Goal: Check status

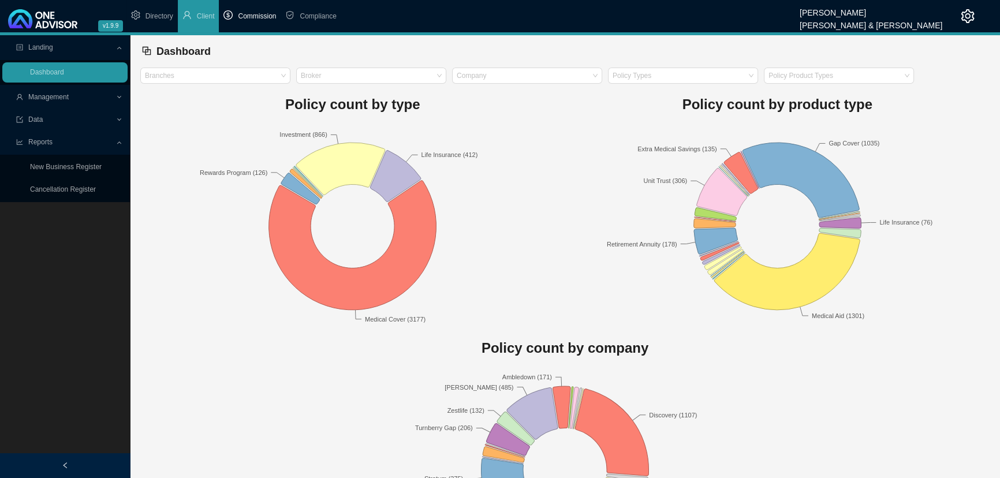
click at [253, 13] on span "Commission" at bounding box center [257, 16] width 38 height 8
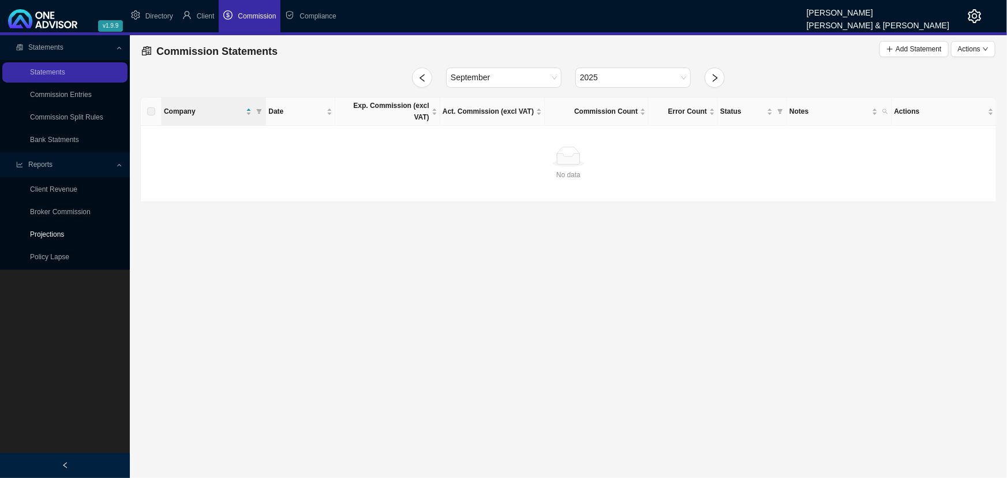
click at [54, 233] on link "Projections" at bounding box center [47, 234] width 34 height 8
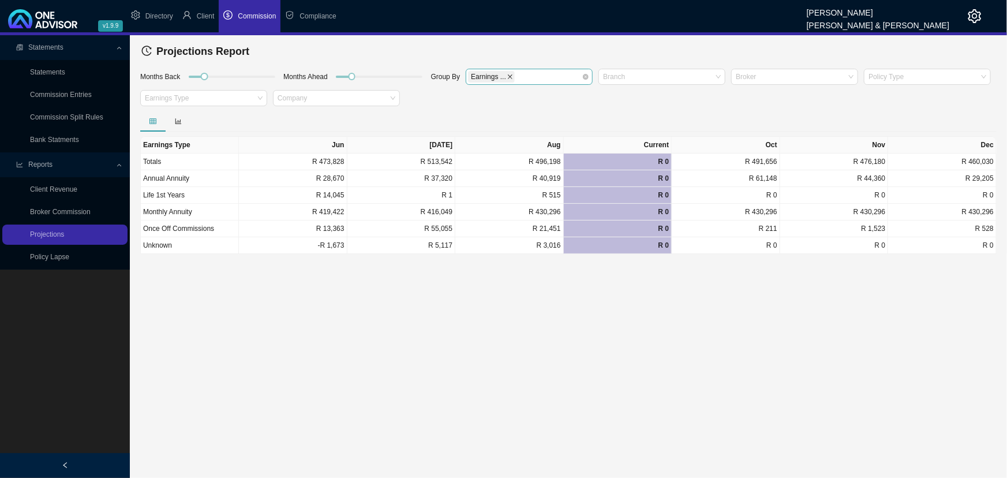
click at [507, 76] on icon "close" at bounding box center [510, 77] width 6 height 6
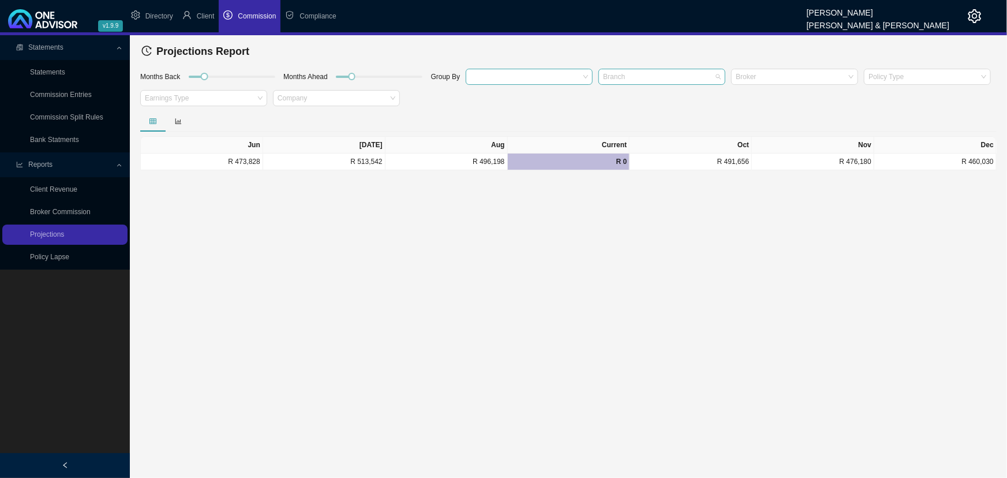
click at [630, 76] on div at bounding box center [656, 76] width 111 height 9
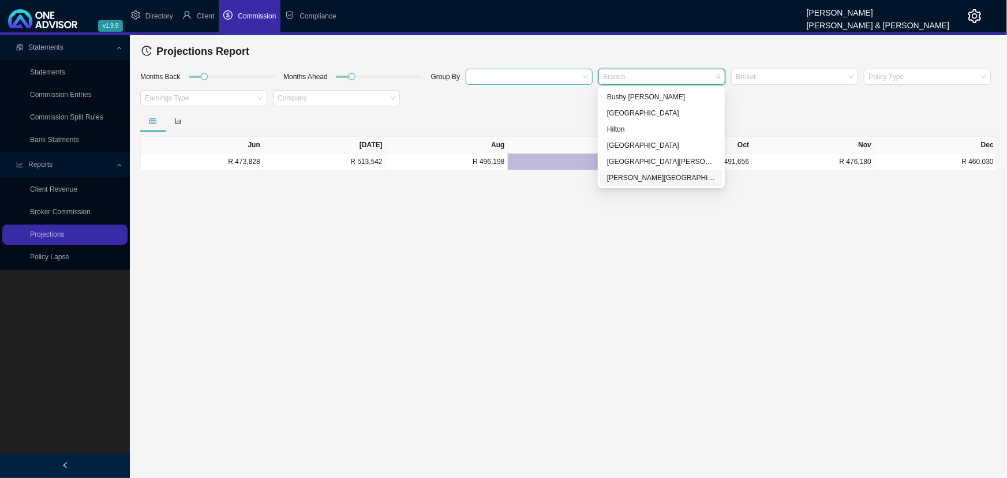
click at [651, 176] on div "[PERSON_NAME][GEOGRAPHIC_DATA]" at bounding box center [661, 178] width 109 height 12
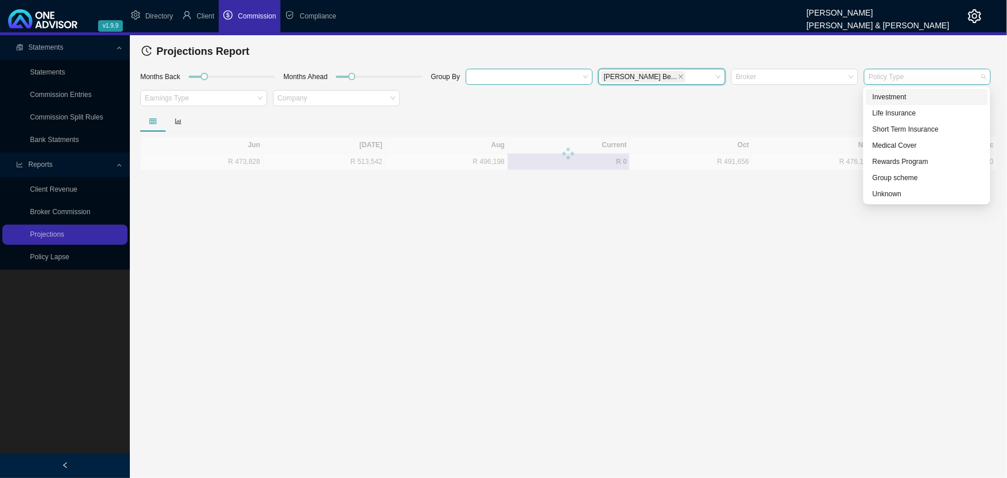
click at [932, 79] on div at bounding box center [921, 76] width 111 height 9
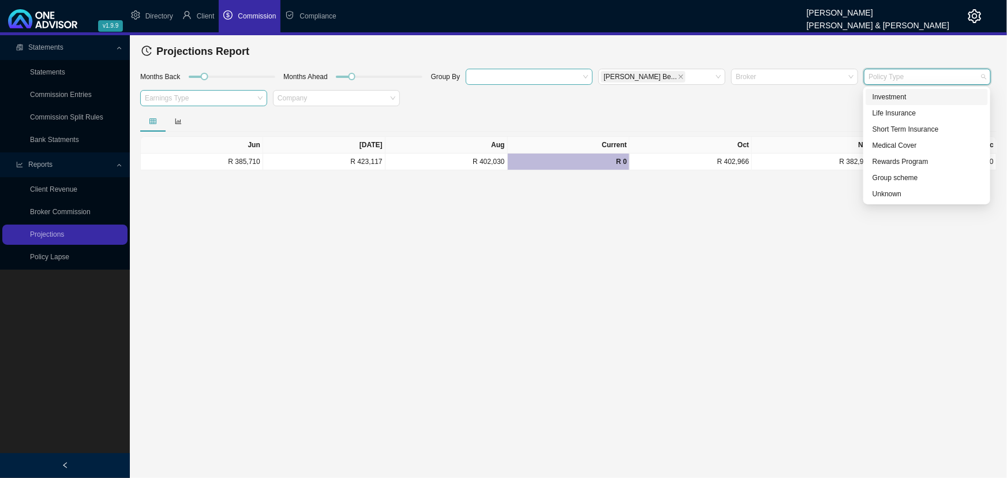
click at [166, 98] on div at bounding box center [198, 98] width 111 height 9
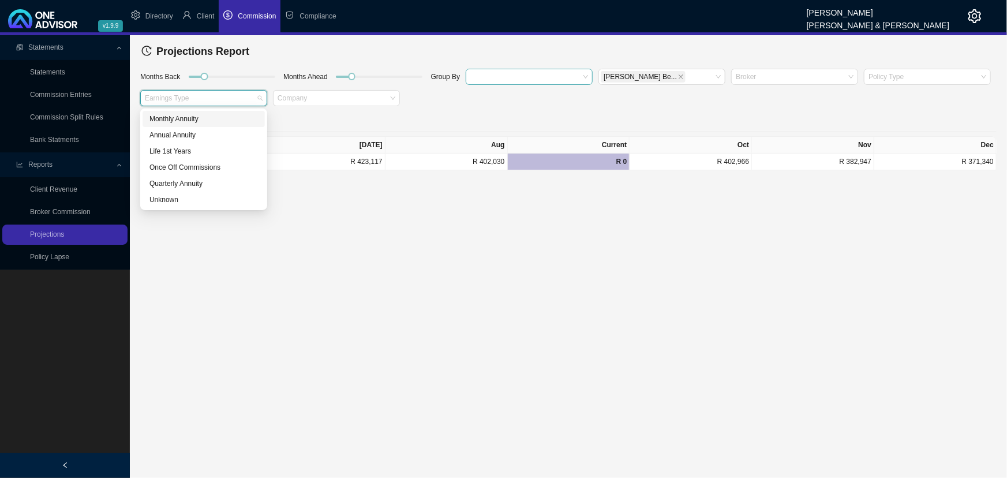
click at [171, 117] on div "Monthly Annuity" at bounding box center [204, 119] width 109 height 12
click at [391, 290] on main "Statements Statements Commission Entries Commission Split Rules Bank Statments …" at bounding box center [503, 256] width 1007 height 443
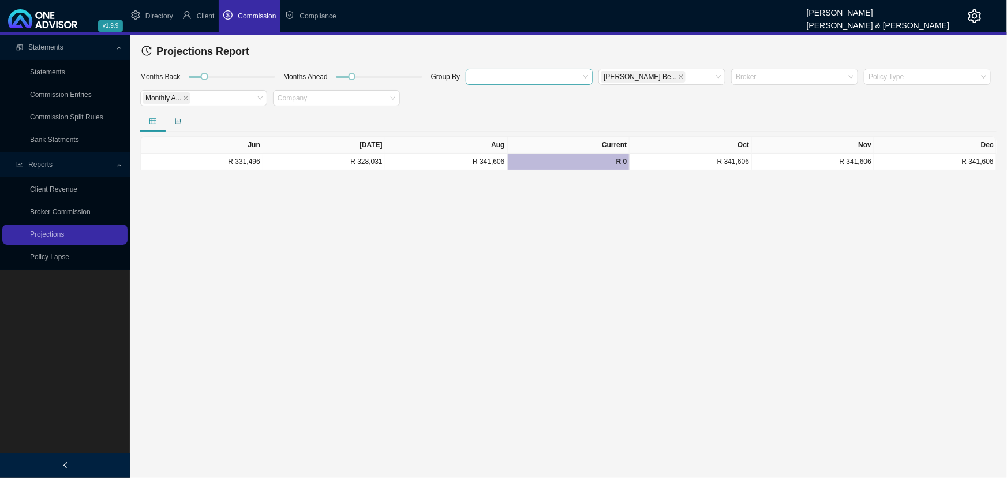
click at [177, 121] on icon "bar-chart" at bounding box center [178, 121] width 7 height 7
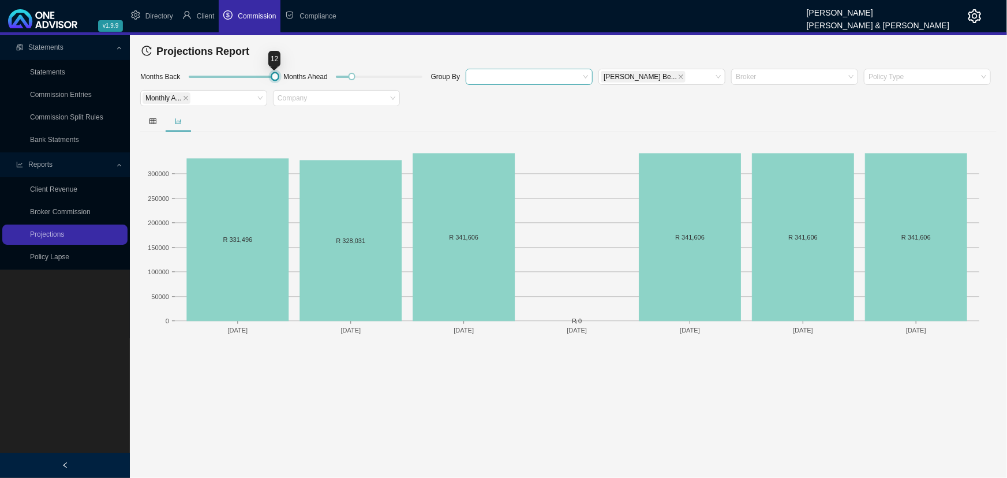
drag, startPoint x: 206, startPoint y: 74, endPoint x: 311, endPoint y: 76, distance: 105.1
click at [311, 76] on div "Months Back Months Ahead Group By [PERSON_NAME]... Broker Policy Type Monthly A…" at bounding box center [568, 89] width 862 height 43
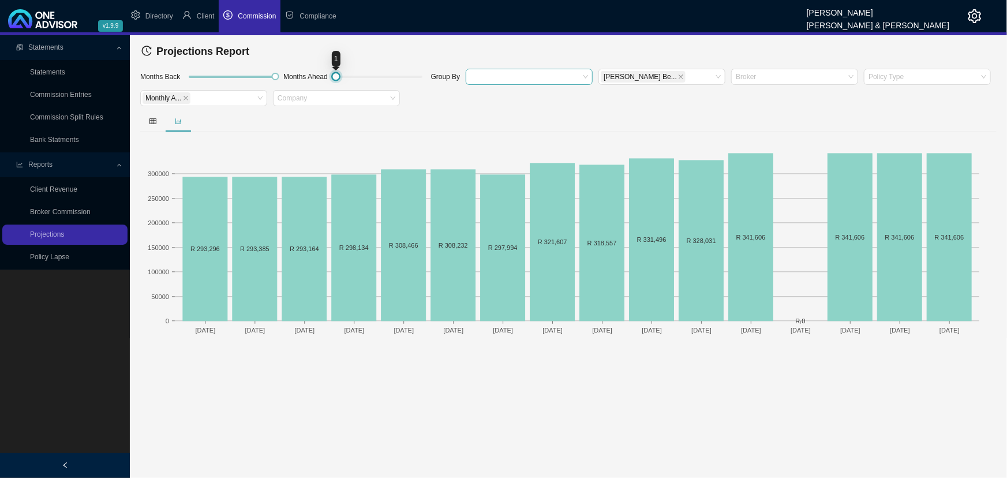
drag, startPoint x: 348, startPoint y: 76, endPoint x: 328, endPoint y: 78, distance: 19.7
click at [328, 78] on div "Months Back Months Ahead Group By [PERSON_NAME]... Broker Policy Type Monthly A…" at bounding box center [568, 89] width 862 height 43
